Goal: Information Seeking & Learning: Learn about a topic

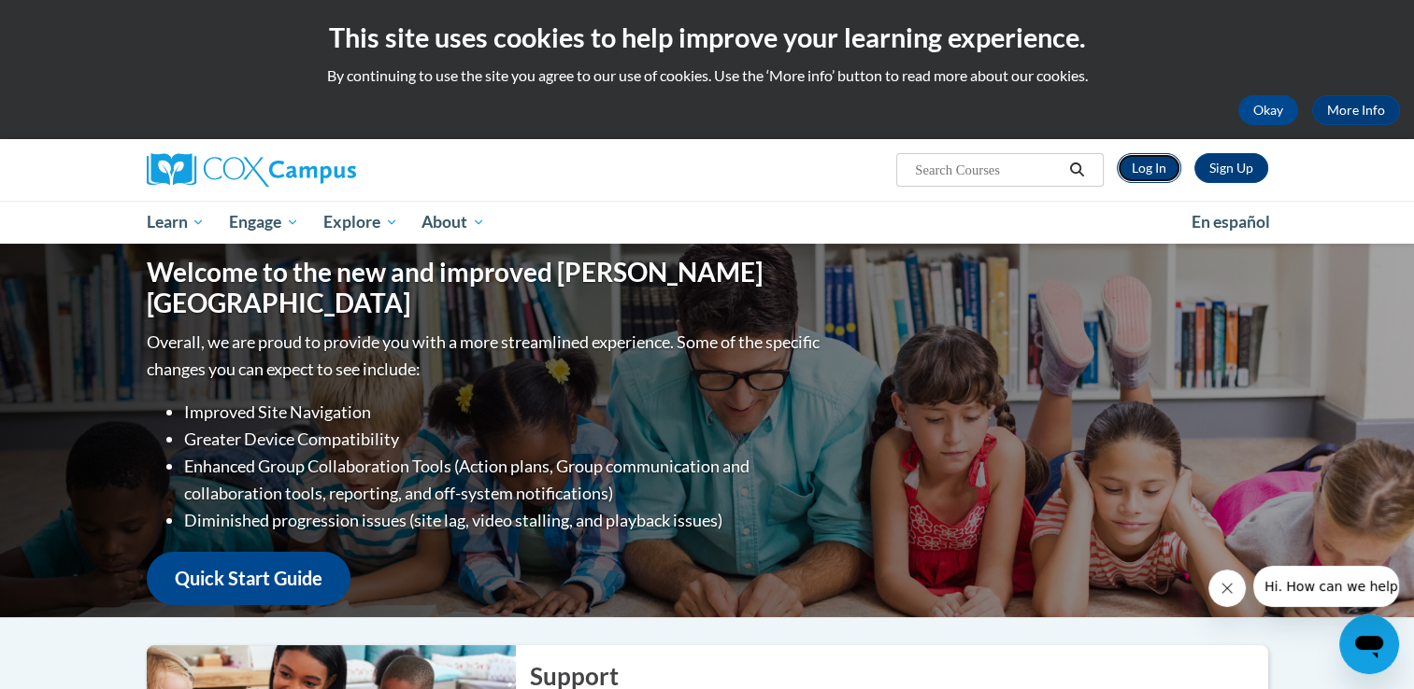
click at [1143, 175] on link "Log In" at bounding box center [1148, 168] width 64 height 30
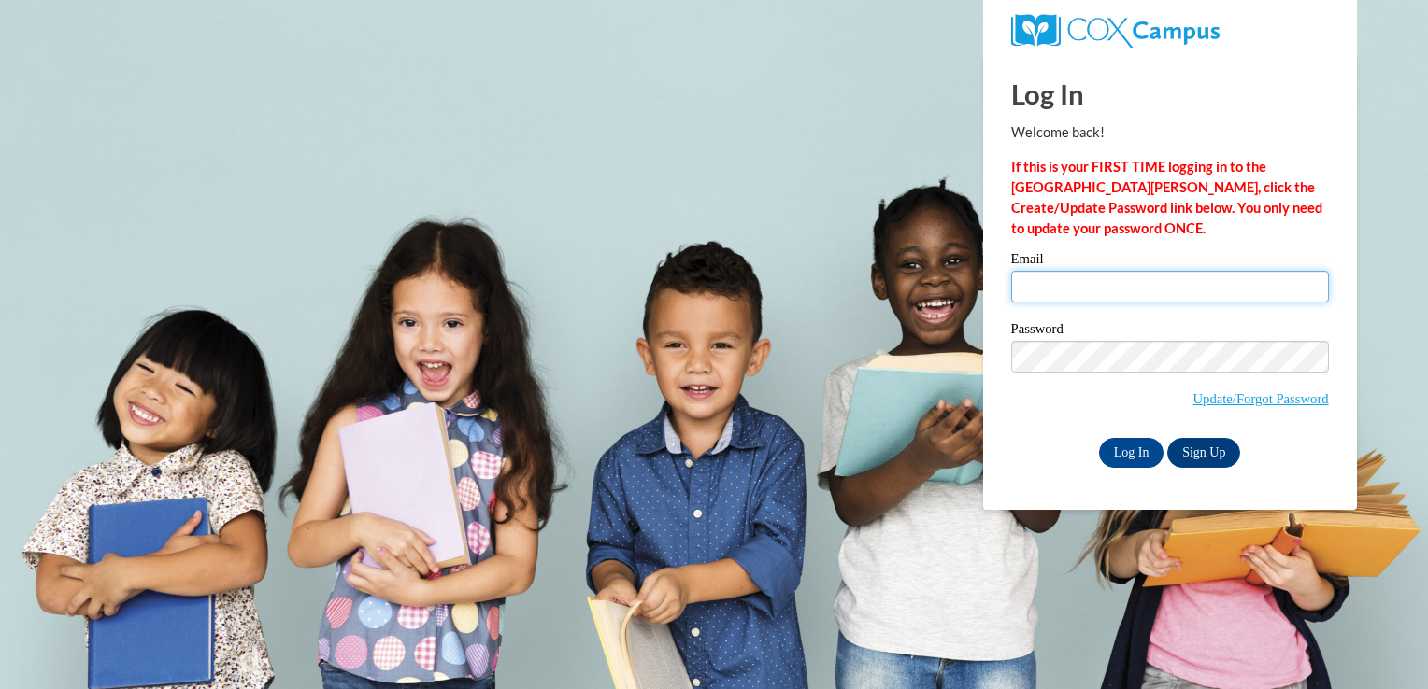
click at [1073, 275] on input "Email" at bounding box center [1170, 287] width 318 height 32
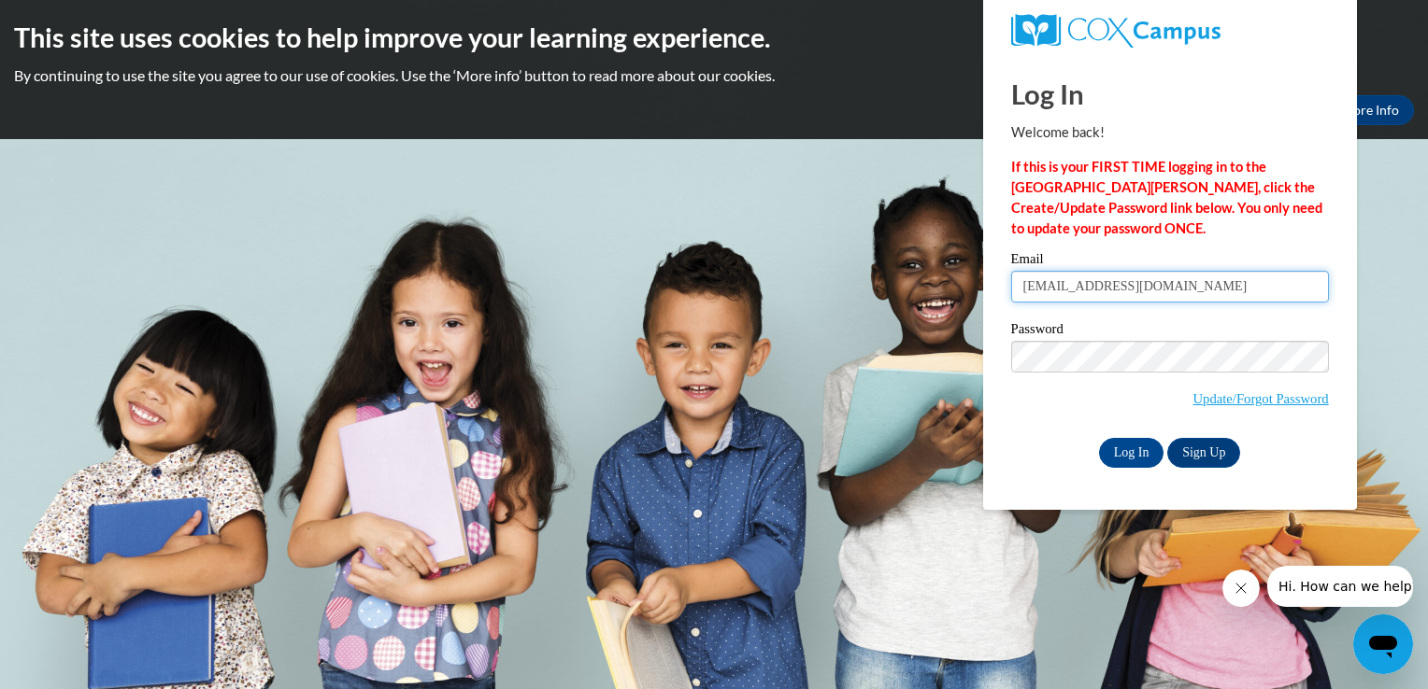
type input "victoria.Arden@ndo.org"
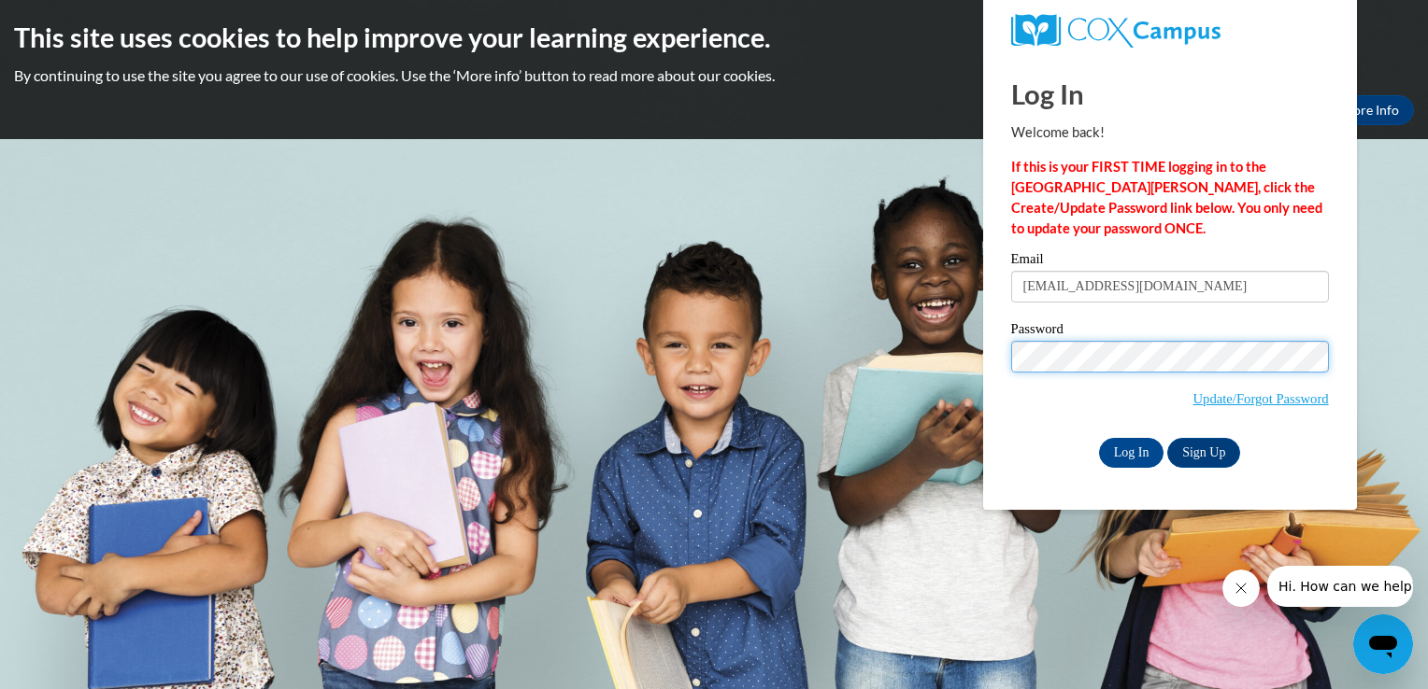
click at [1099, 438] on input "Log In" at bounding box center [1131, 453] width 65 height 30
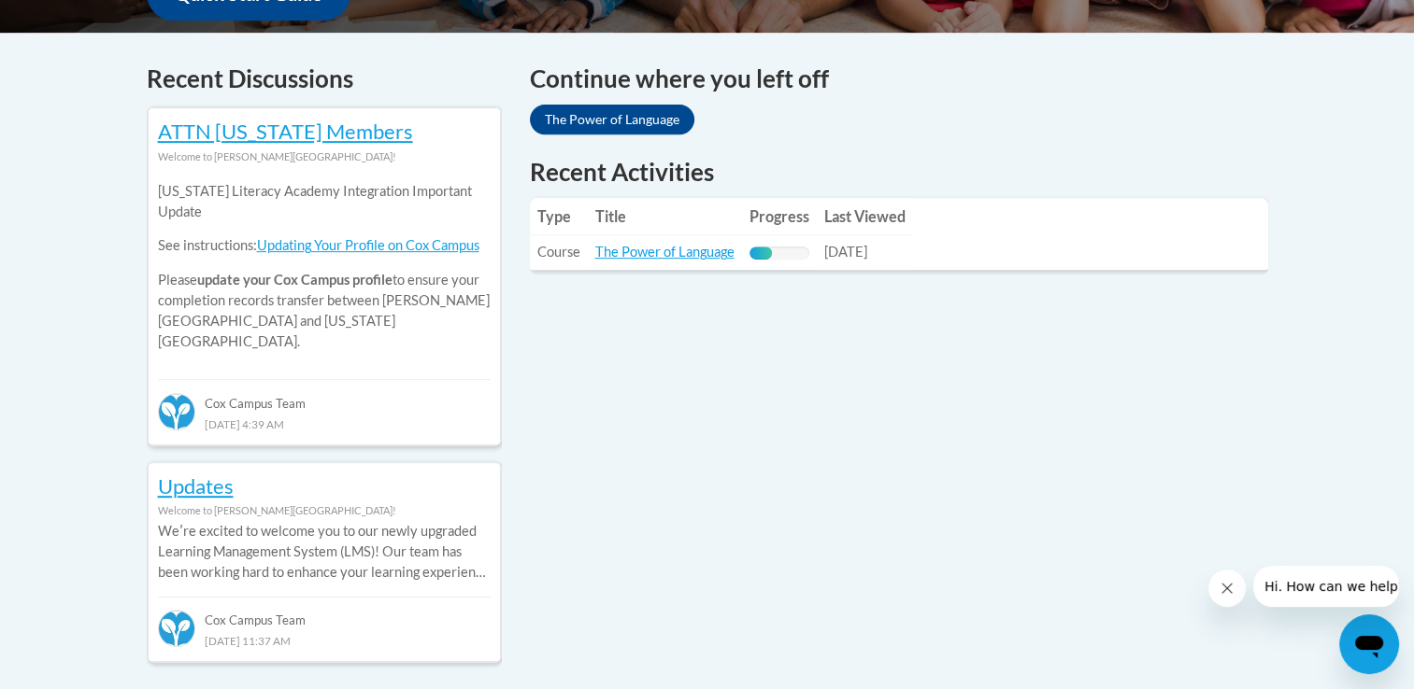
scroll to position [750, 0]
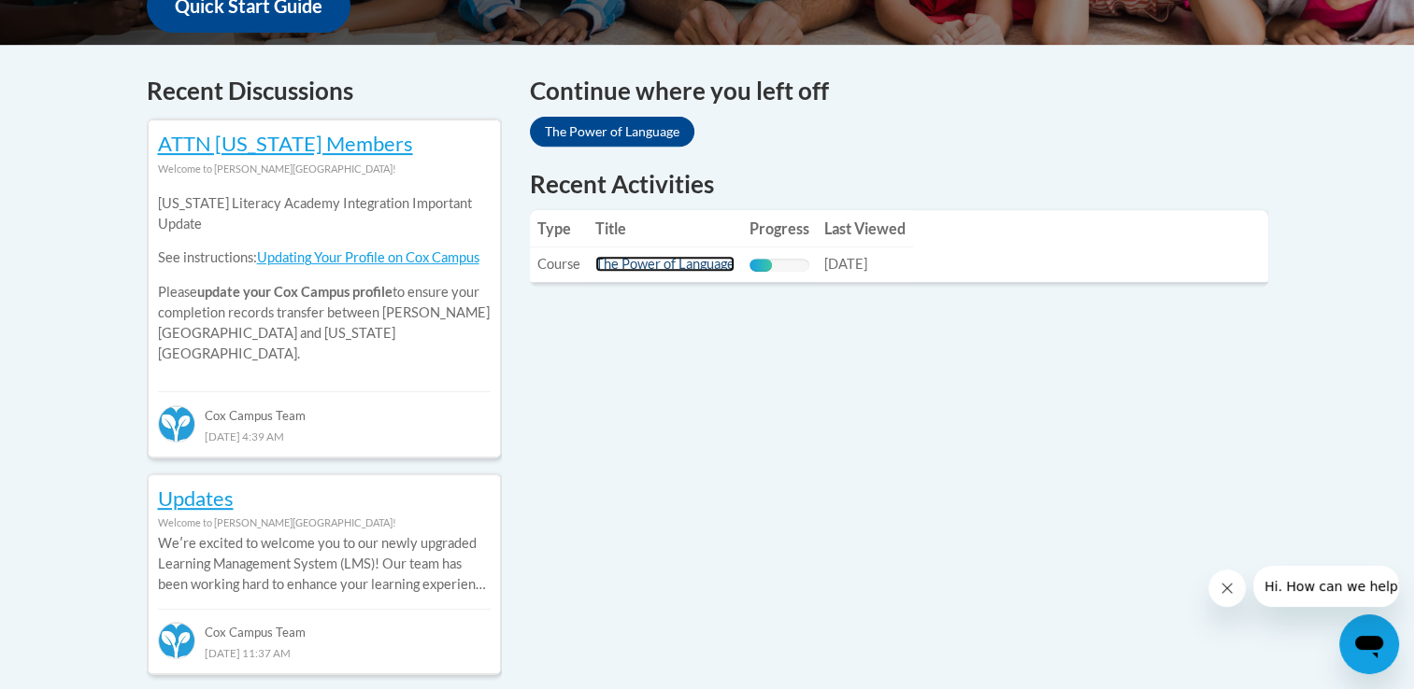
click at [601, 260] on link "The Power of Language" at bounding box center [664, 264] width 139 height 16
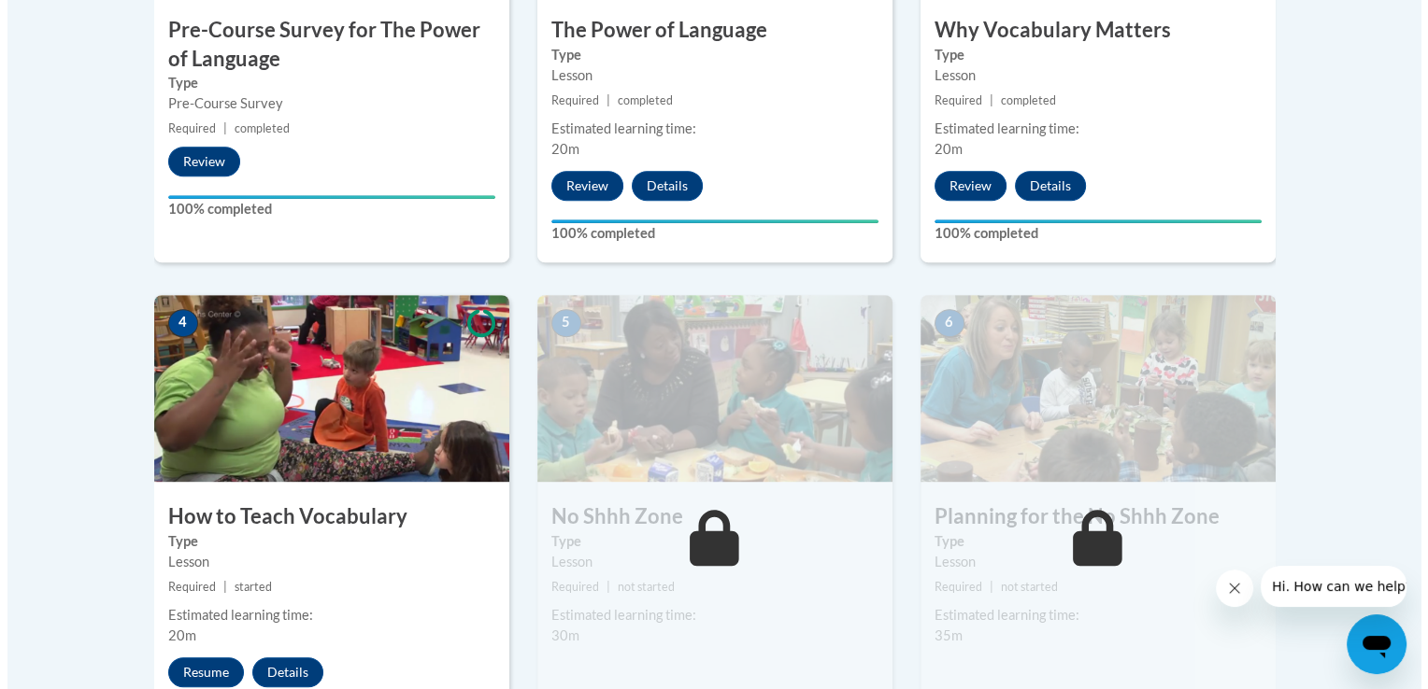
scroll to position [872, 0]
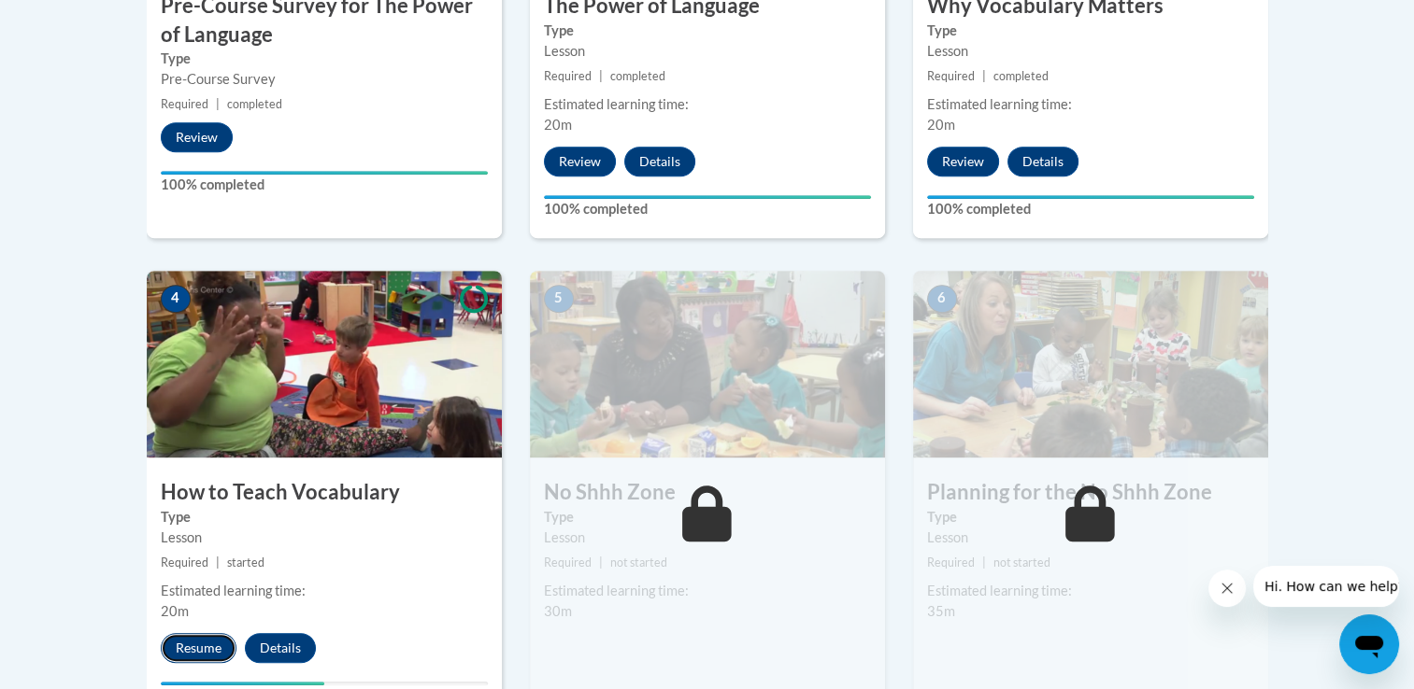
click at [209, 647] on button "Resume" at bounding box center [199, 648] width 76 height 30
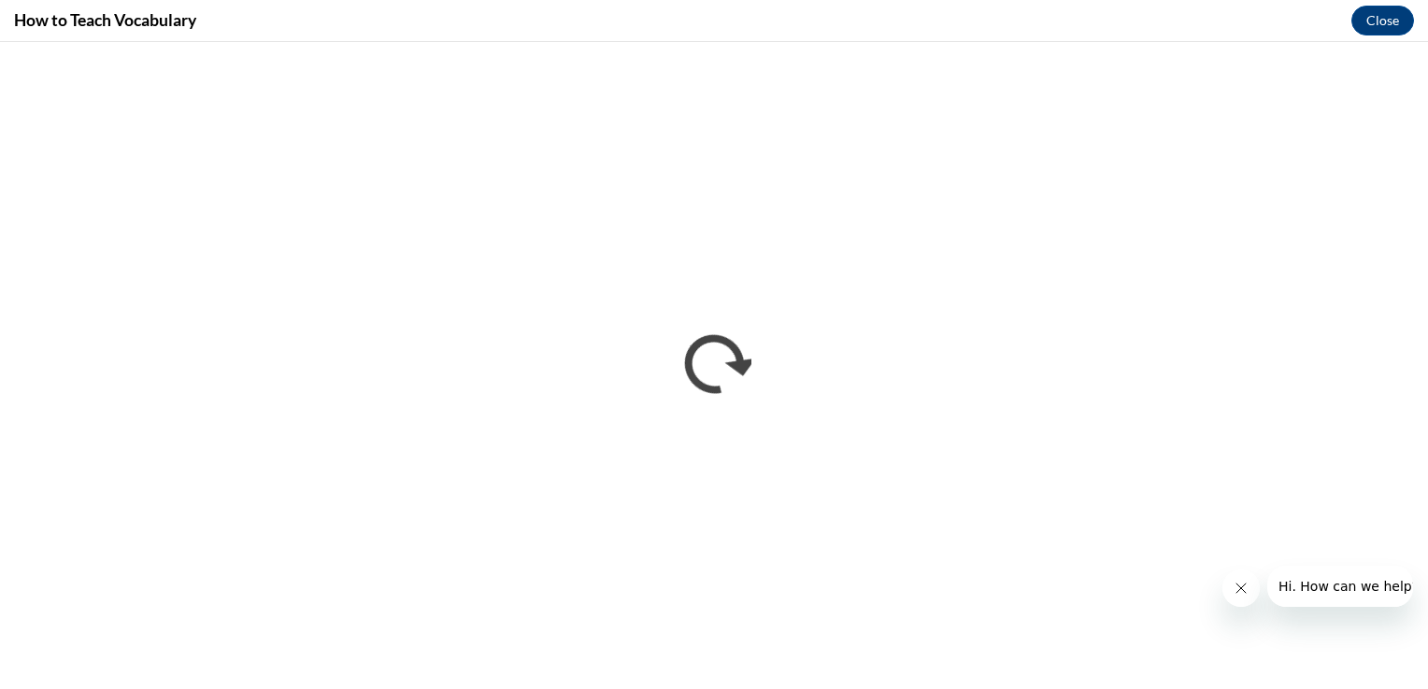
scroll to position [0, 0]
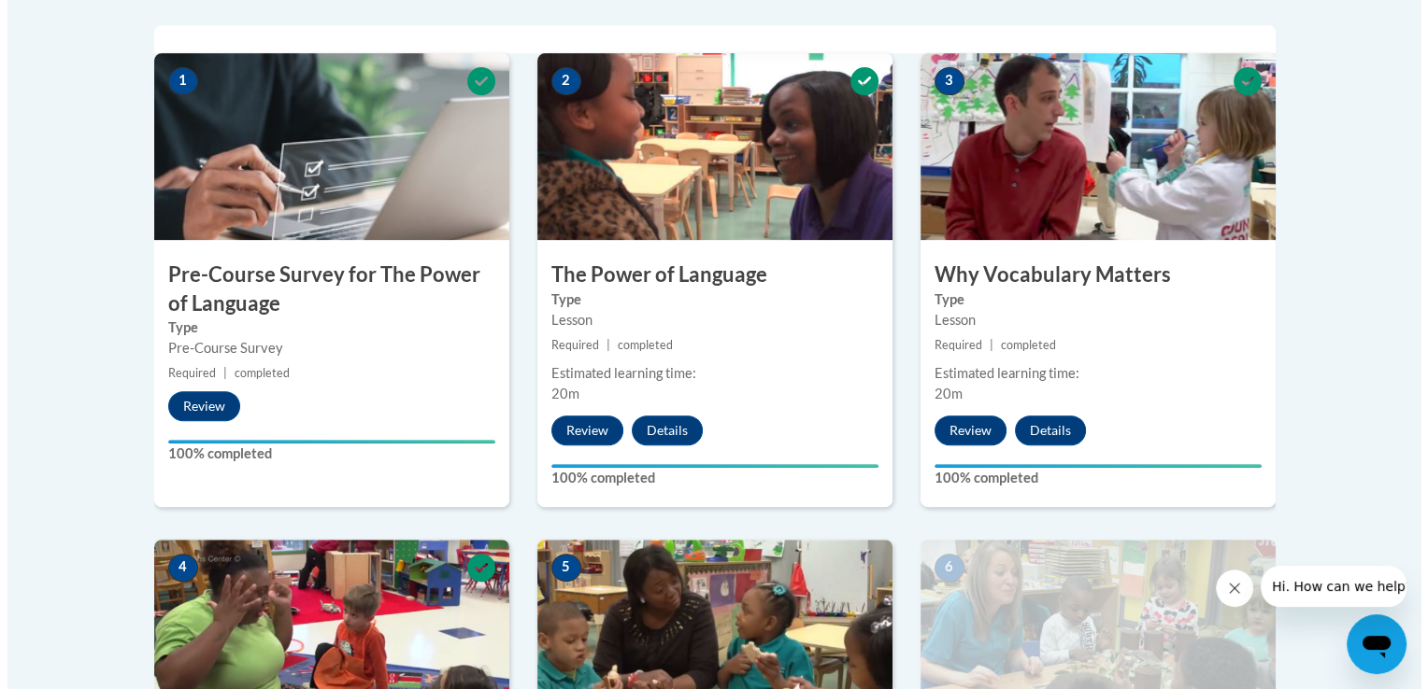
scroll to position [1206, 0]
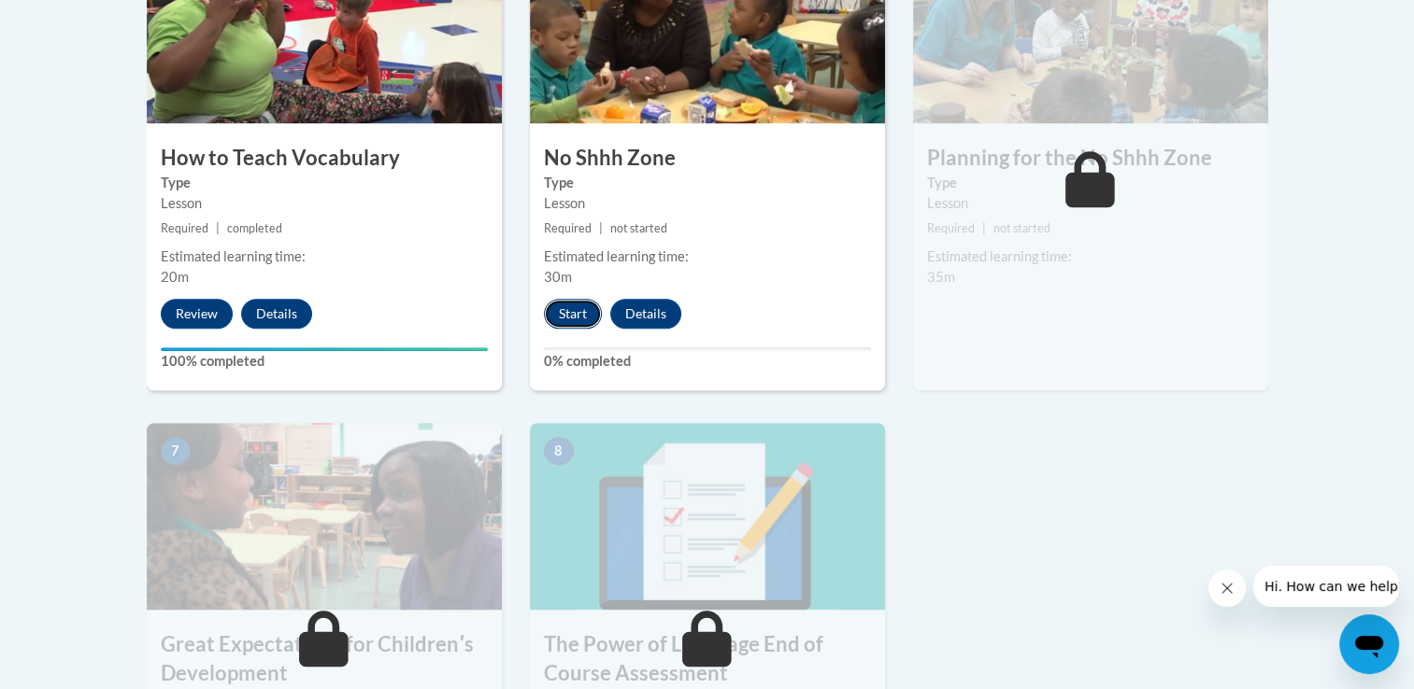
click at [564, 306] on button "Start" at bounding box center [573, 314] width 58 height 30
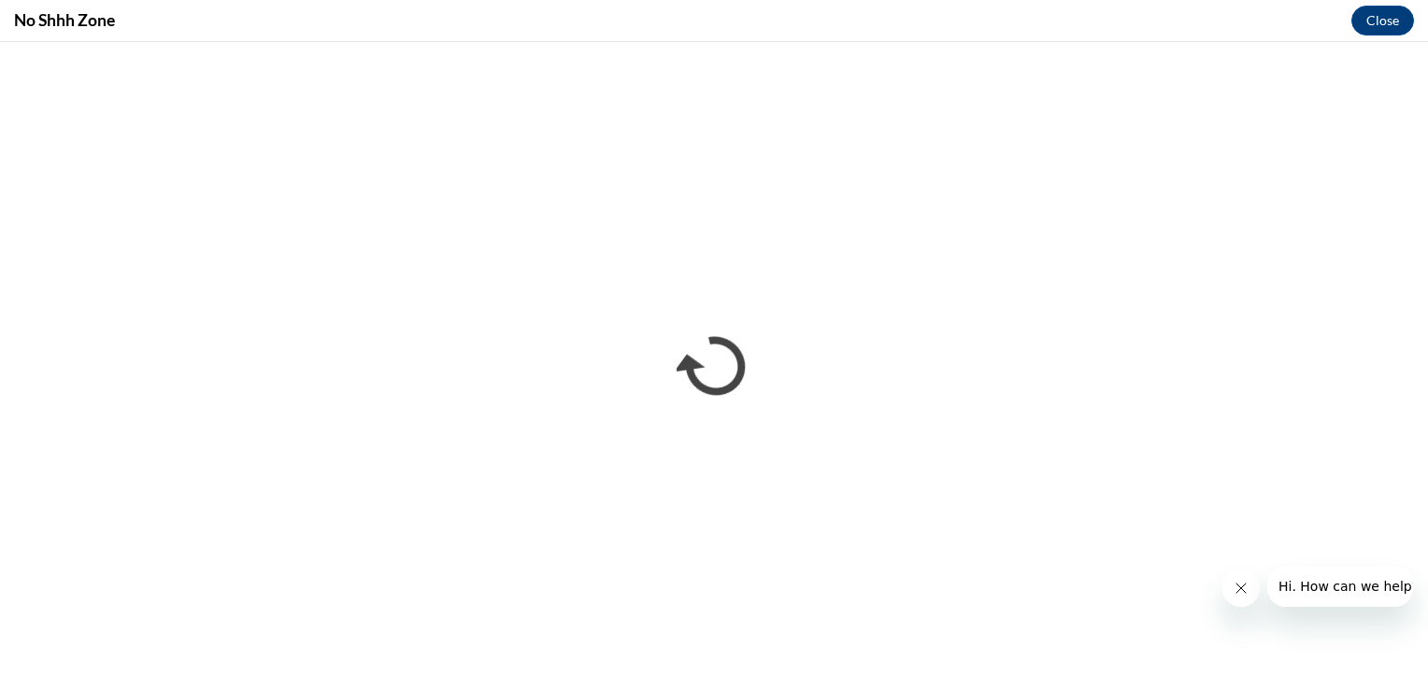
scroll to position [0, 0]
